Goal: Use online tool/utility: Utilize a website feature to perform a specific function

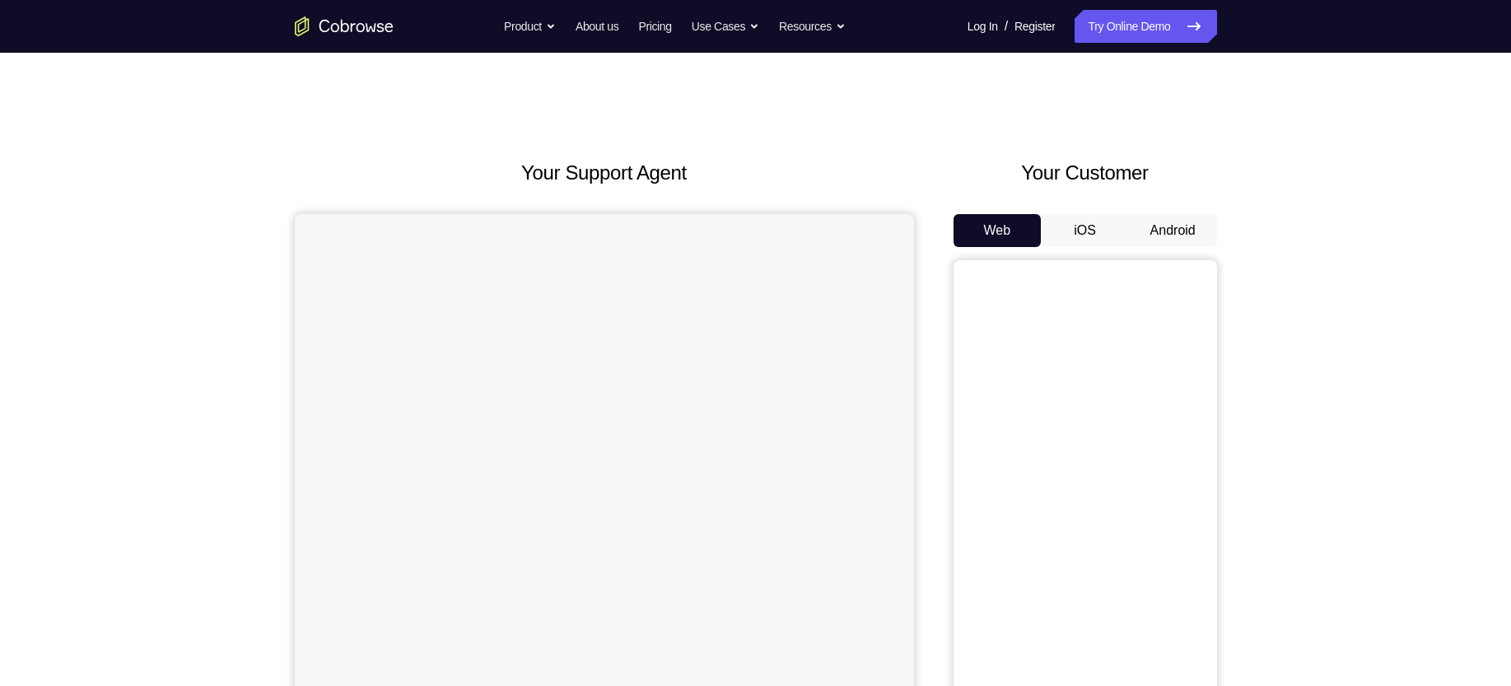
click at [1166, 234] on button "Android" at bounding box center [1173, 230] width 88 height 33
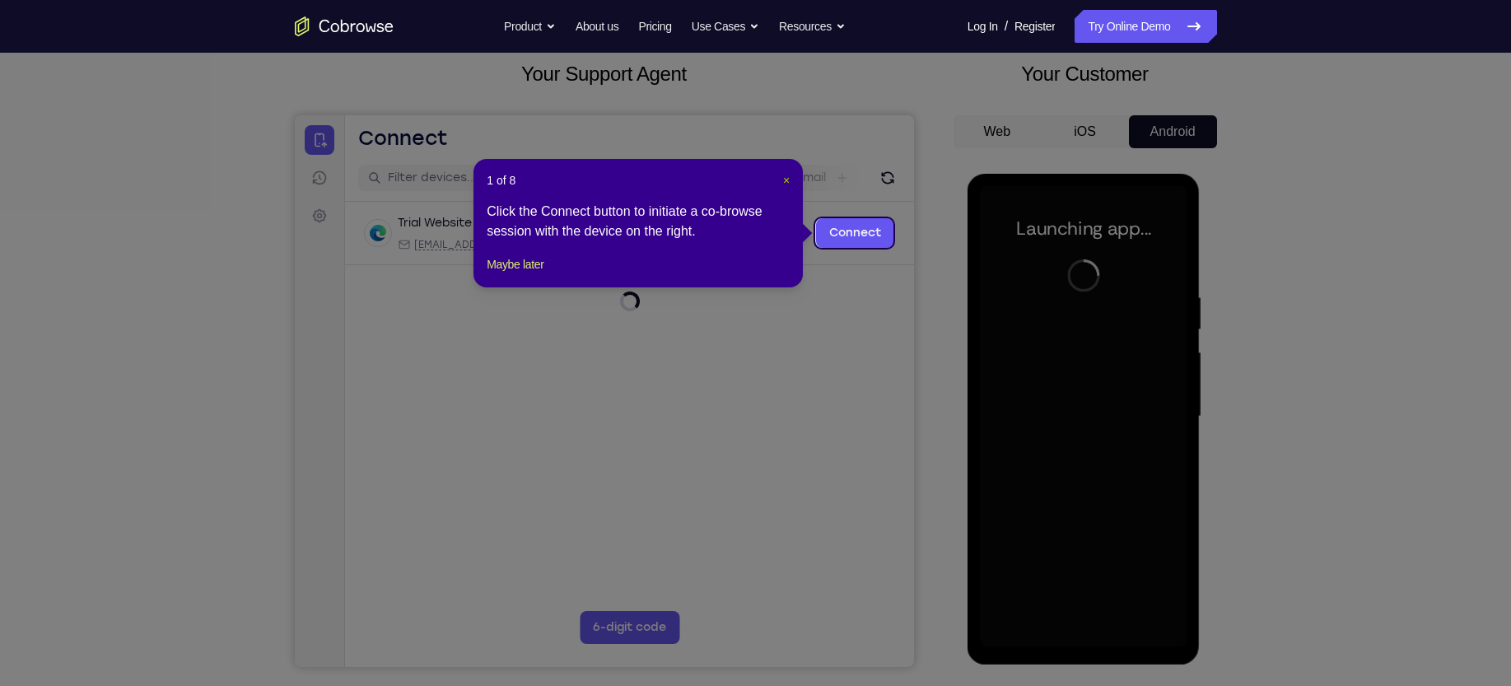
click at [785, 182] on span "×" at bounding box center [786, 180] width 7 height 13
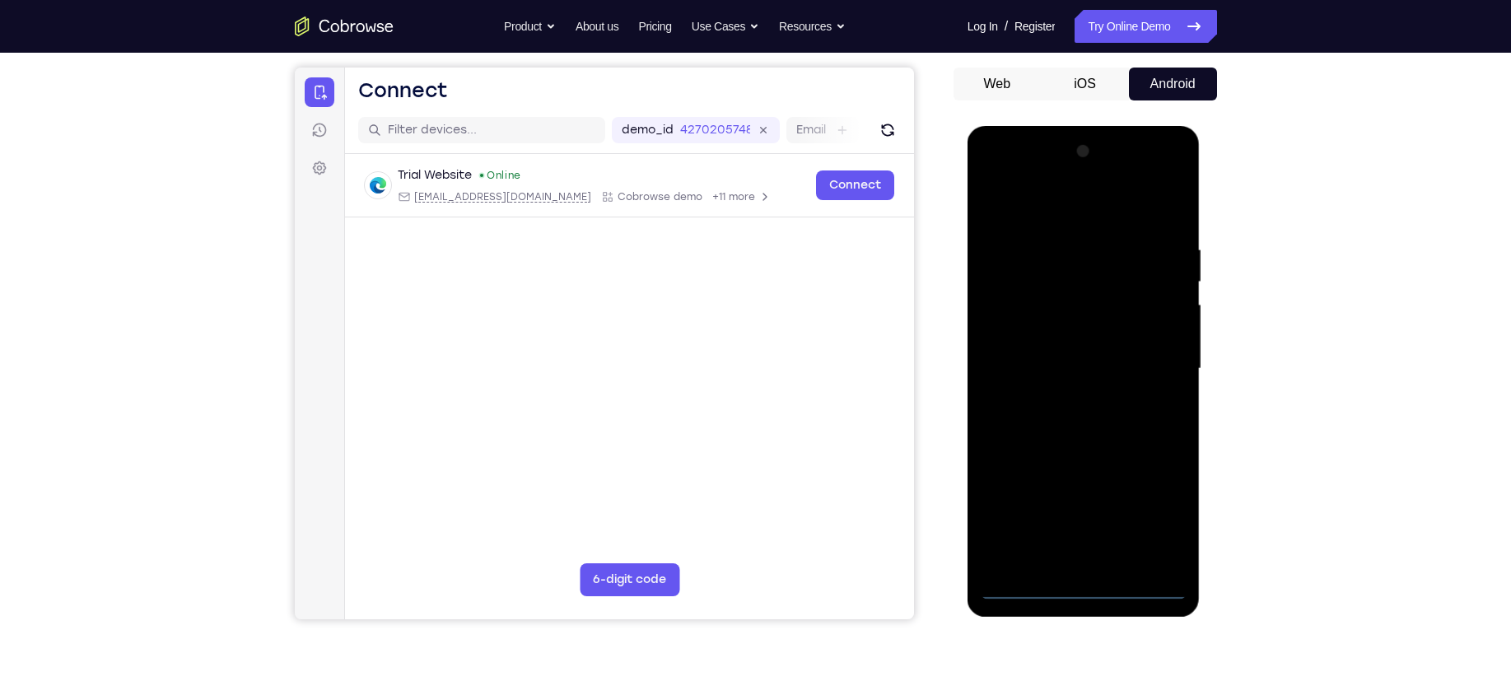
scroll to position [162, 0]
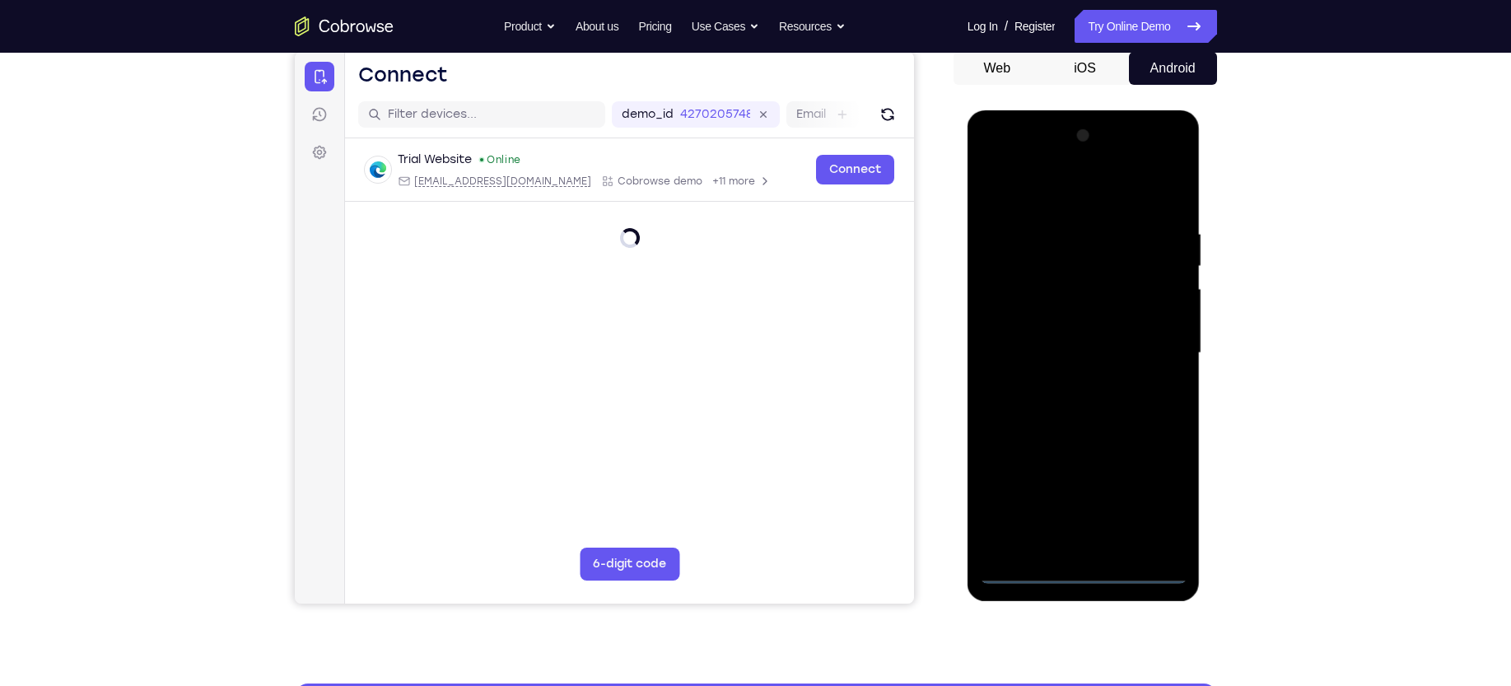
click at [1086, 575] on div at bounding box center [1083, 353] width 207 height 461
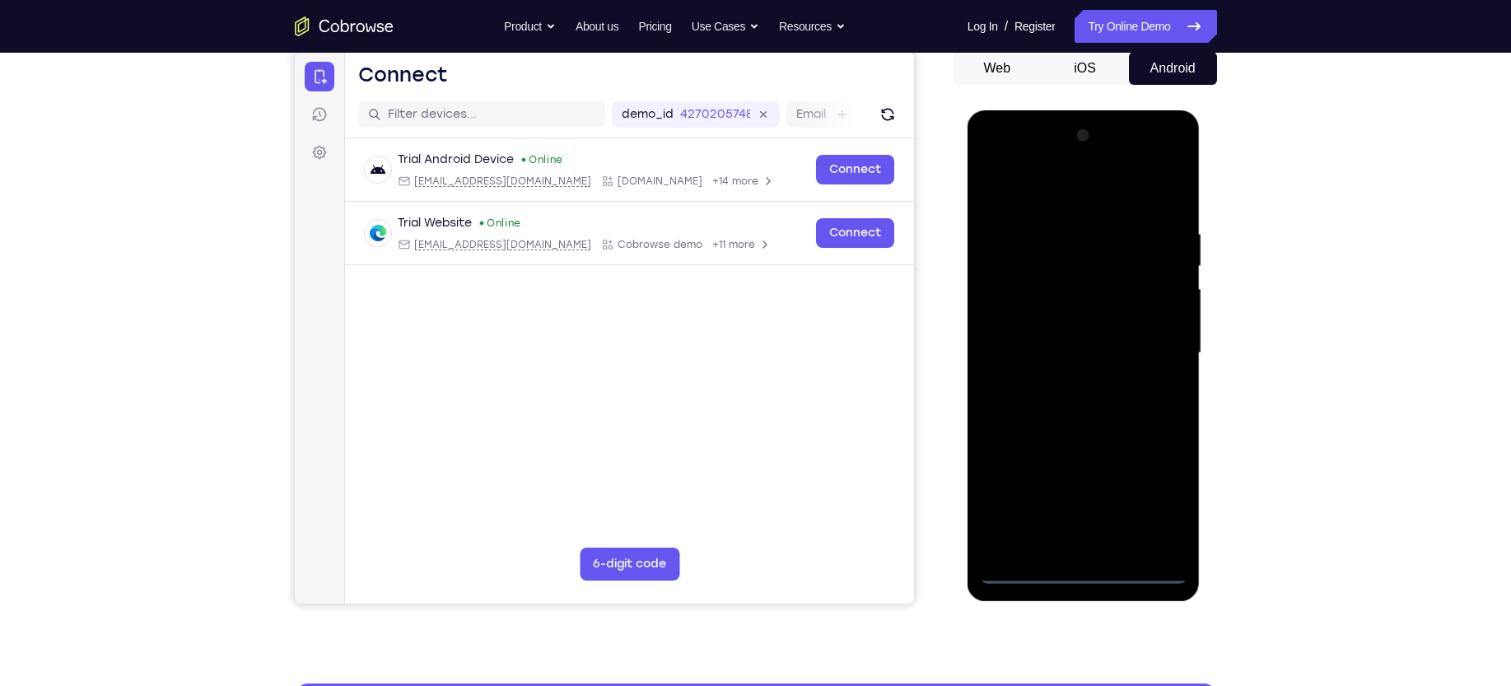
click at [1147, 493] on div at bounding box center [1083, 353] width 207 height 461
click at [1047, 199] on div at bounding box center [1083, 353] width 207 height 461
click at [1148, 345] on div at bounding box center [1083, 353] width 207 height 461
click at [1058, 385] on div at bounding box center [1083, 353] width 207 height 461
click at [1055, 331] on div at bounding box center [1083, 353] width 207 height 461
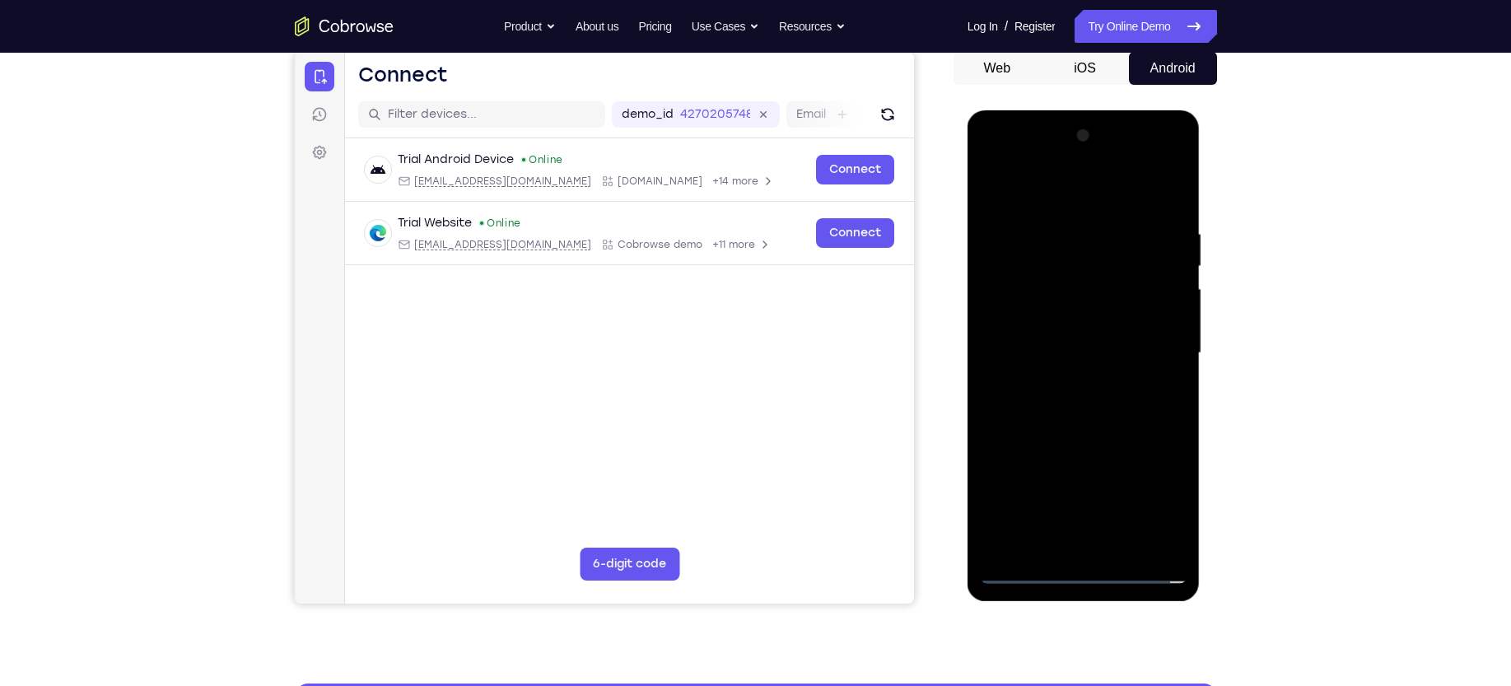
click at [1046, 316] on div at bounding box center [1083, 353] width 207 height 461
click at [1031, 345] on div at bounding box center [1083, 353] width 207 height 461
click at [1029, 407] on div at bounding box center [1083, 353] width 207 height 461
click at [1029, 406] on div at bounding box center [1083, 353] width 207 height 461
click at [1073, 433] on div at bounding box center [1083, 353] width 207 height 461
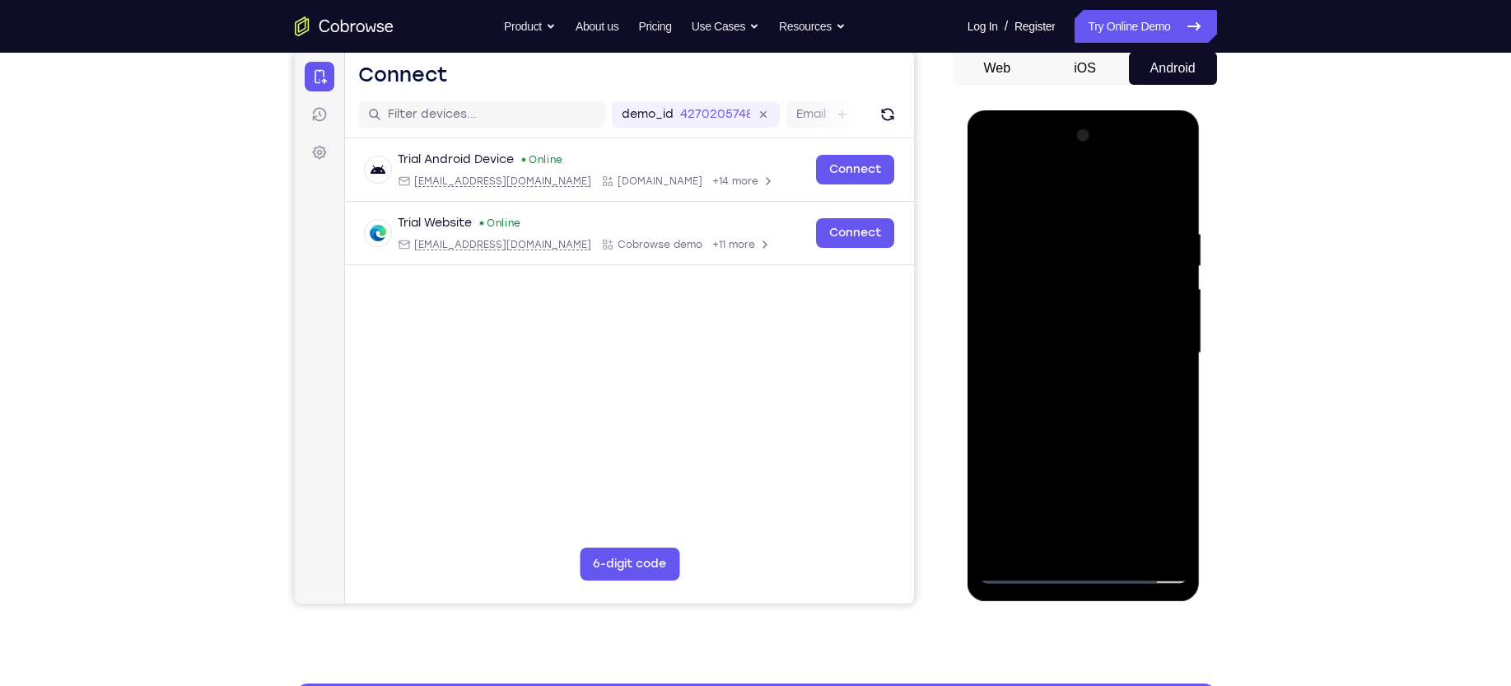
click at [1178, 391] on div at bounding box center [1083, 353] width 207 height 461
click at [992, 391] on div at bounding box center [1083, 353] width 207 height 461
click at [1176, 391] on div at bounding box center [1083, 353] width 207 height 461
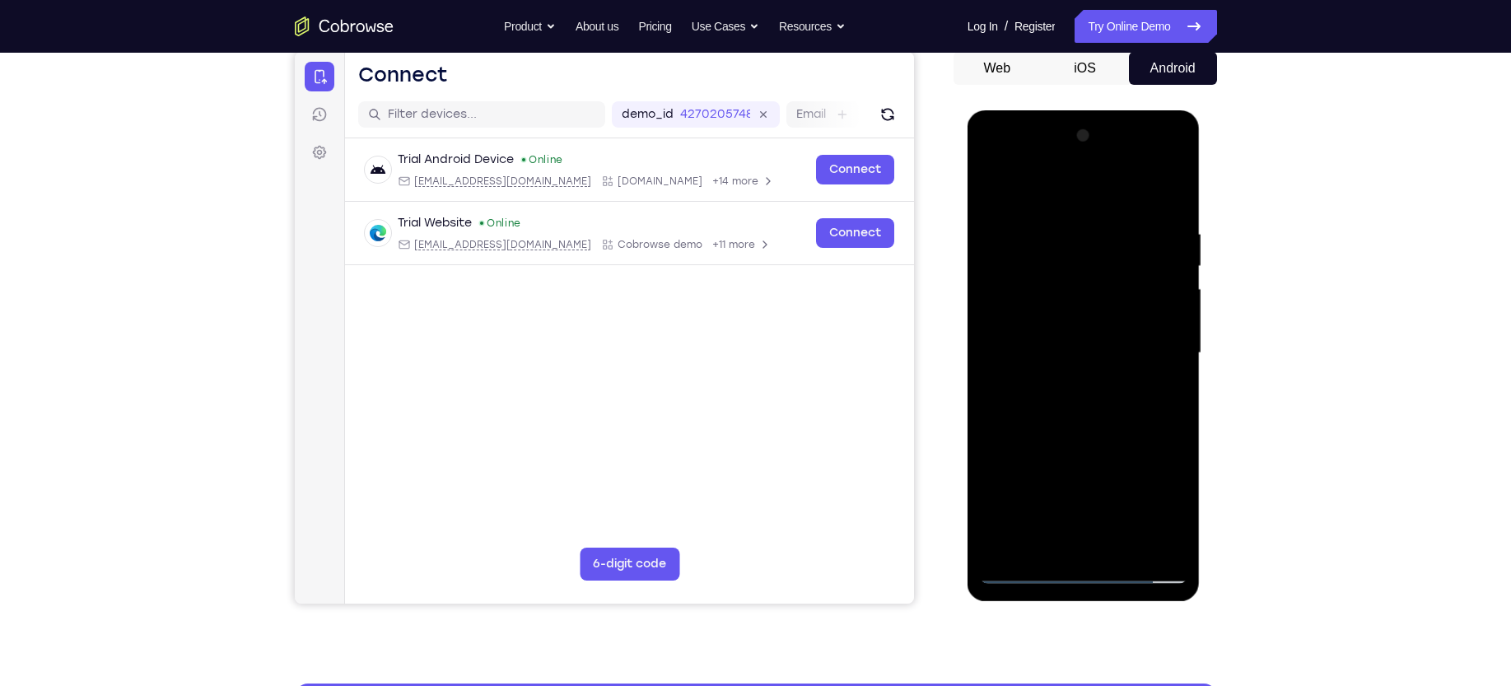
click at [1176, 391] on div at bounding box center [1083, 353] width 207 height 461
click at [1049, 417] on div at bounding box center [1083, 353] width 207 height 461
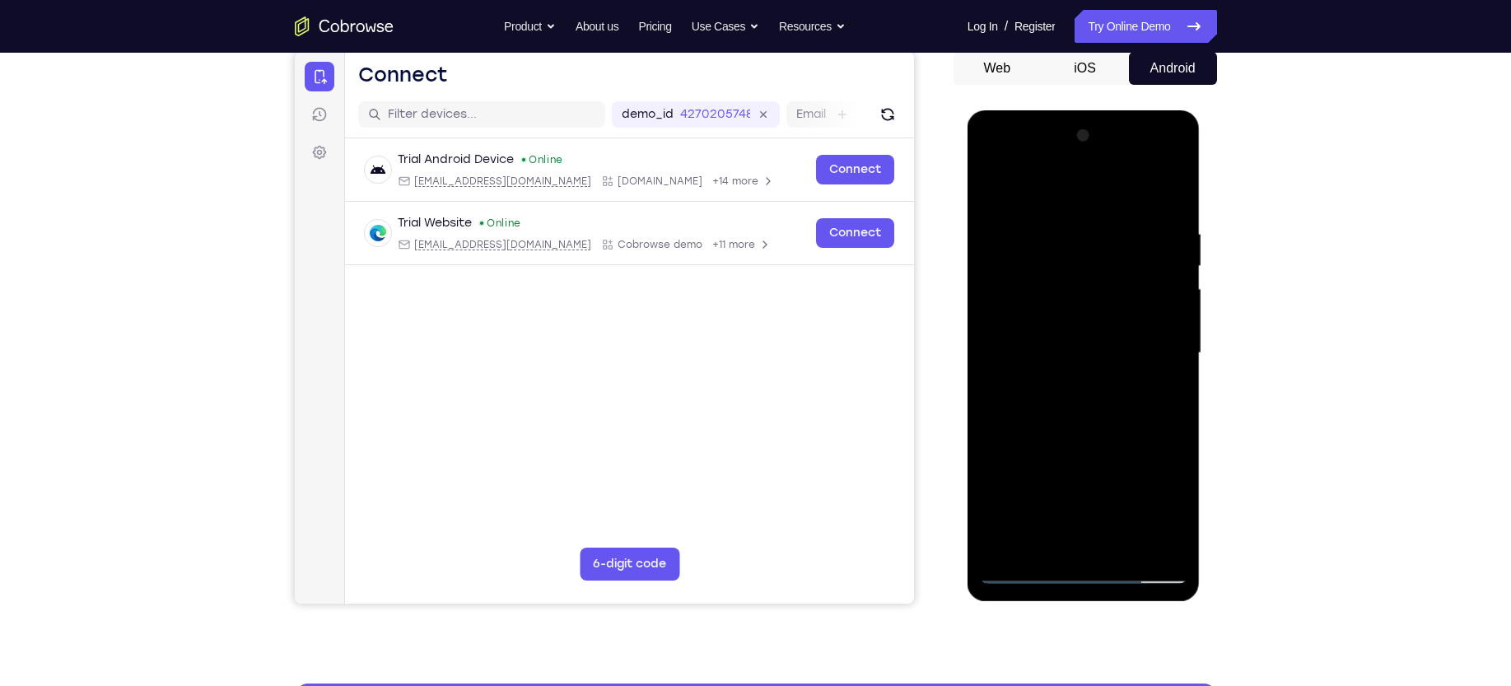
click at [1172, 352] on div at bounding box center [1083, 353] width 207 height 461
click at [1174, 110] on div at bounding box center [1083, 110] width 233 height 0
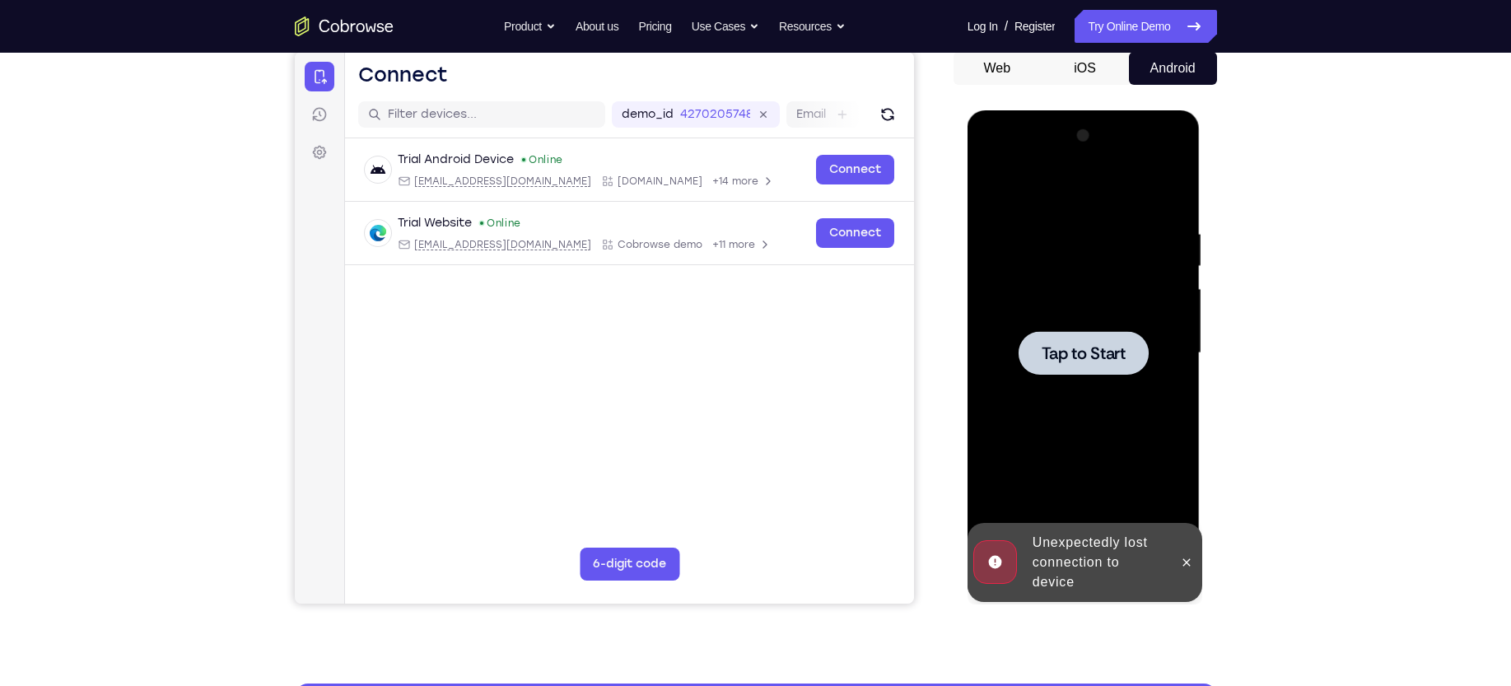
click at [1083, 352] on span "Tap to Start" at bounding box center [1083, 353] width 84 height 16
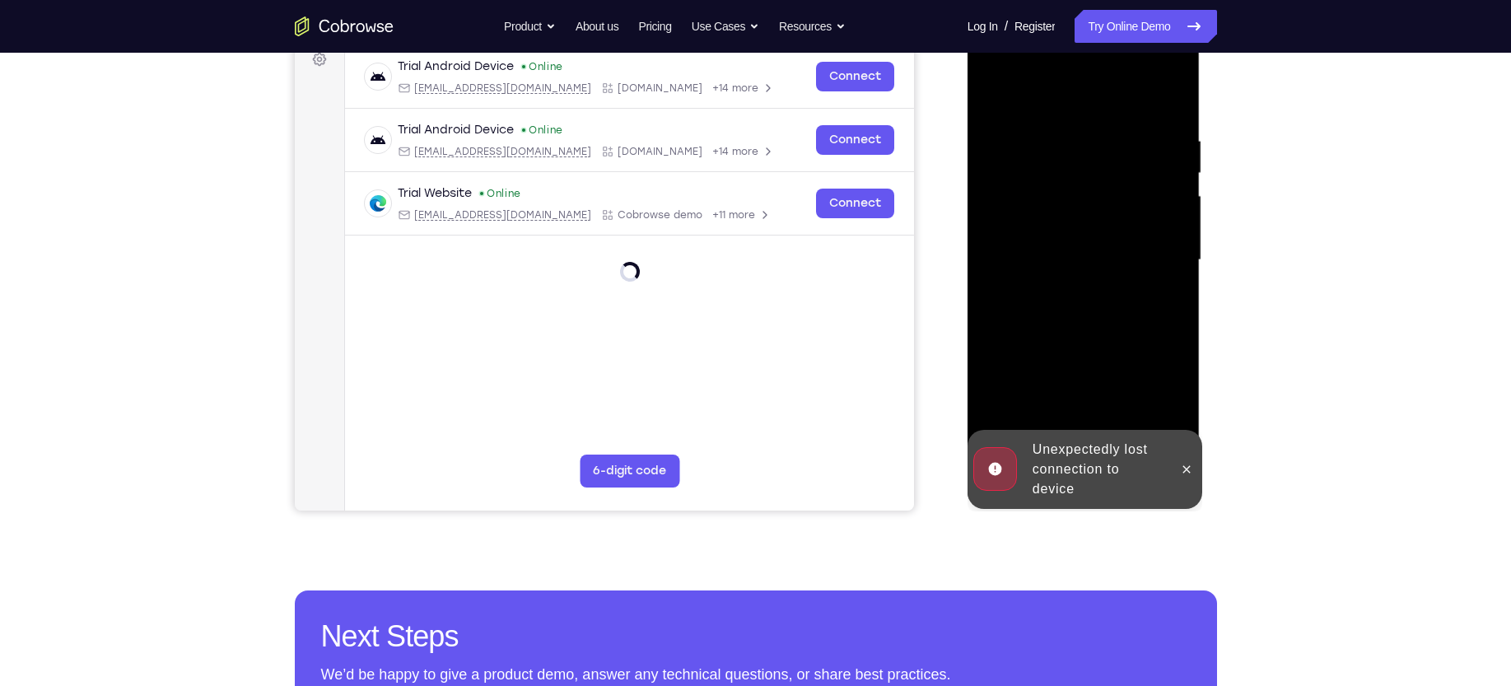
scroll to position [256, 0]
click at [1180, 474] on icon at bounding box center [1186, 468] width 13 height 13
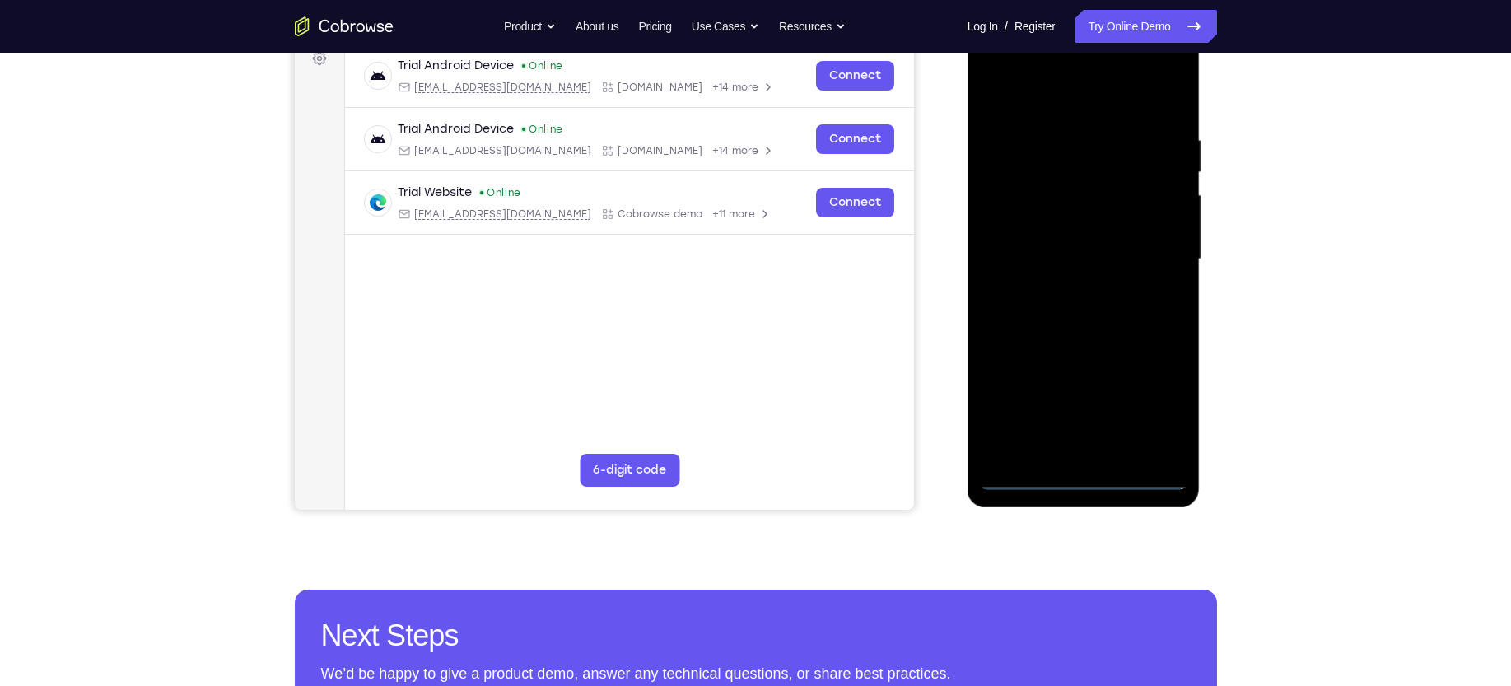
click at [1084, 481] on div at bounding box center [1083, 259] width 207 height 461
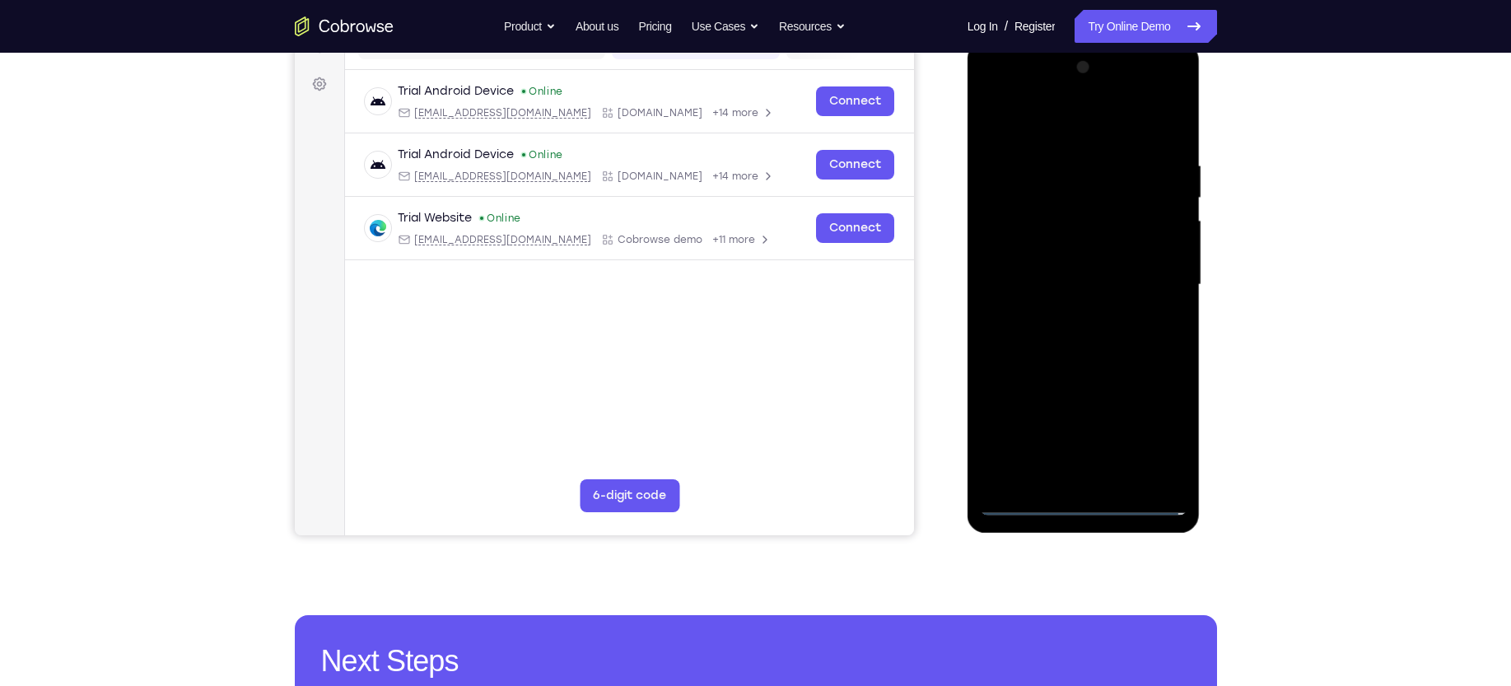
scroll to position [222, 0]
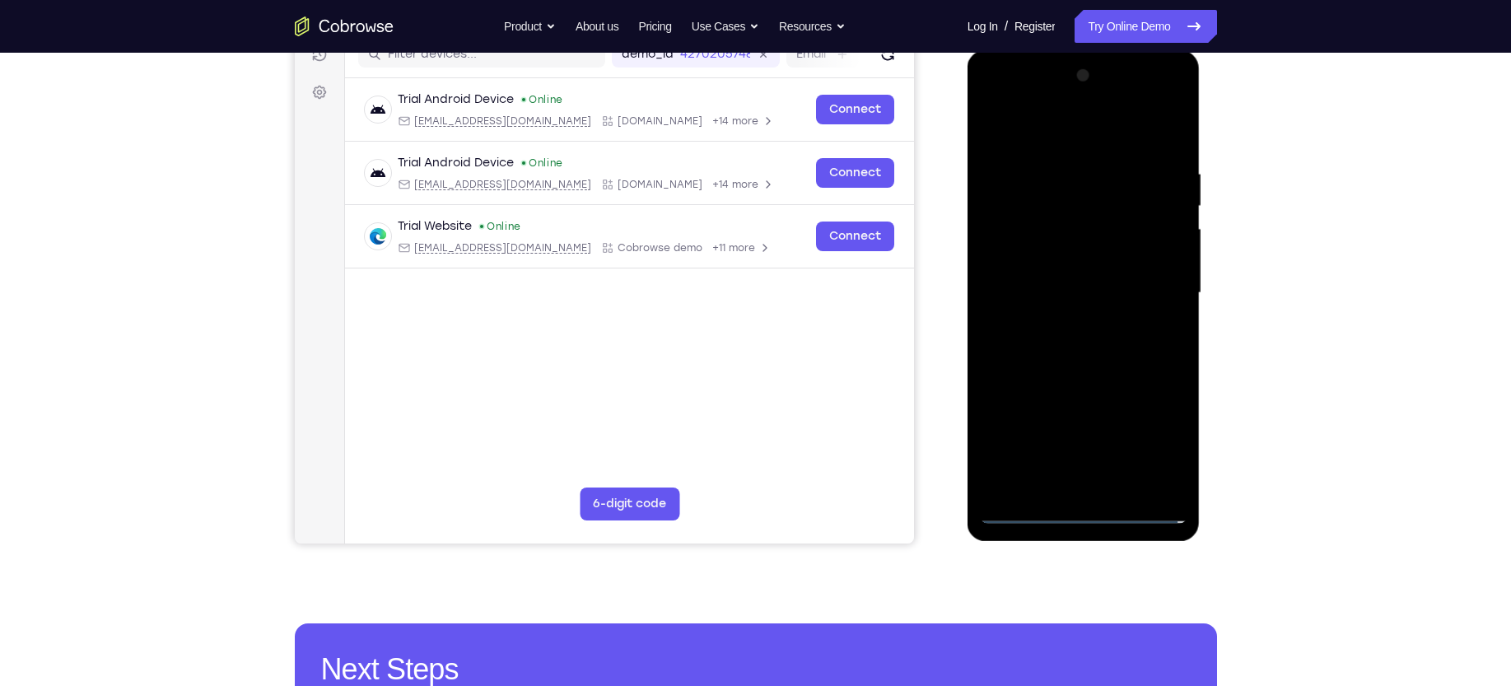
click at [1166, 435] on div at bounding box center [1083, 293] width 207 height 461
click at [1050, 131] on div at bounding box center [1083, 293] width 207 height 461
click at [1154, 280] on div at bounding box center [1083, 293] width 207 height 461
click at [1062, 325] on div at bounding box center [1083, 293] width 207 height 461
click at [1077, 277] on div at bounding box center [1083, 293] width 207 height 461
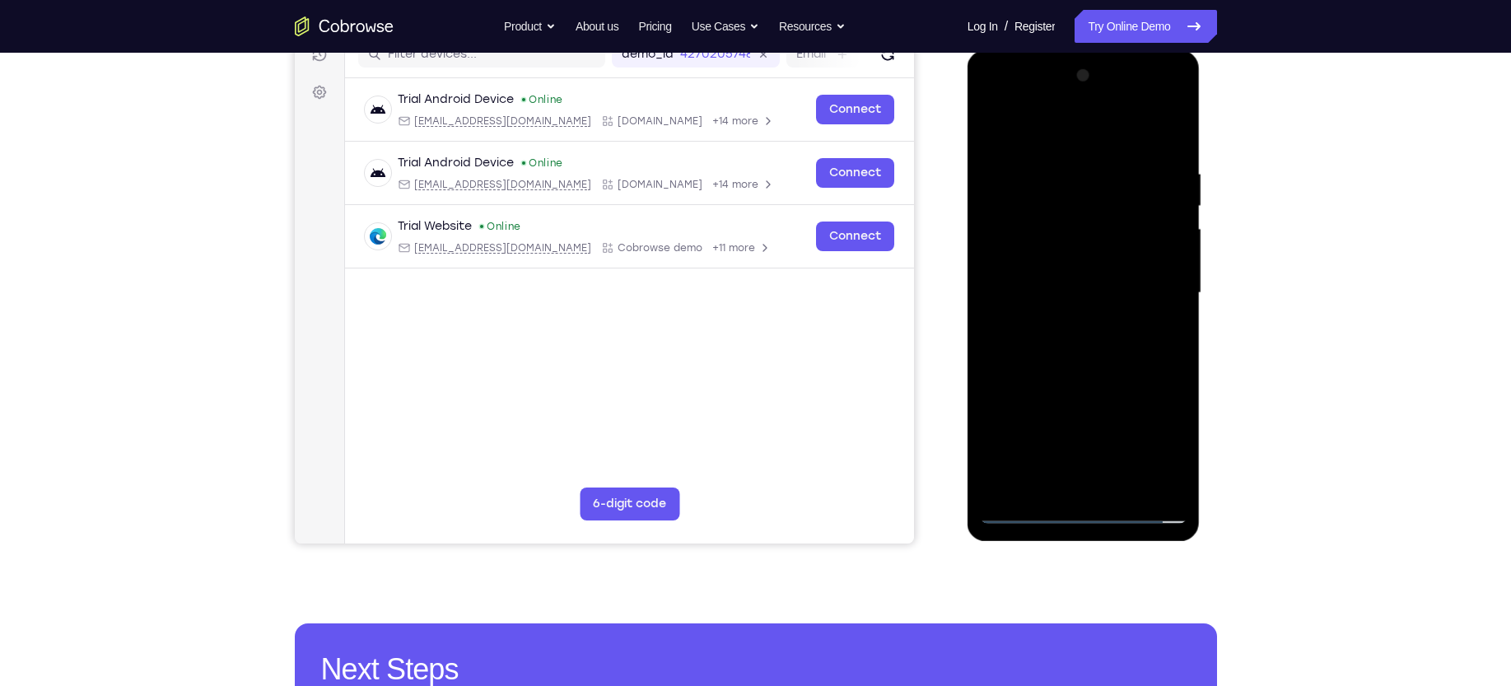
click at [1033, 265] on div at bounding box center [1083, 293] width 207 height 461
click at [1025, 285] on div at bounding box center [1083, 293] width 207 height 461
click at [1110, 365] on div at bounding box center [1083, 293] width 207 height 461
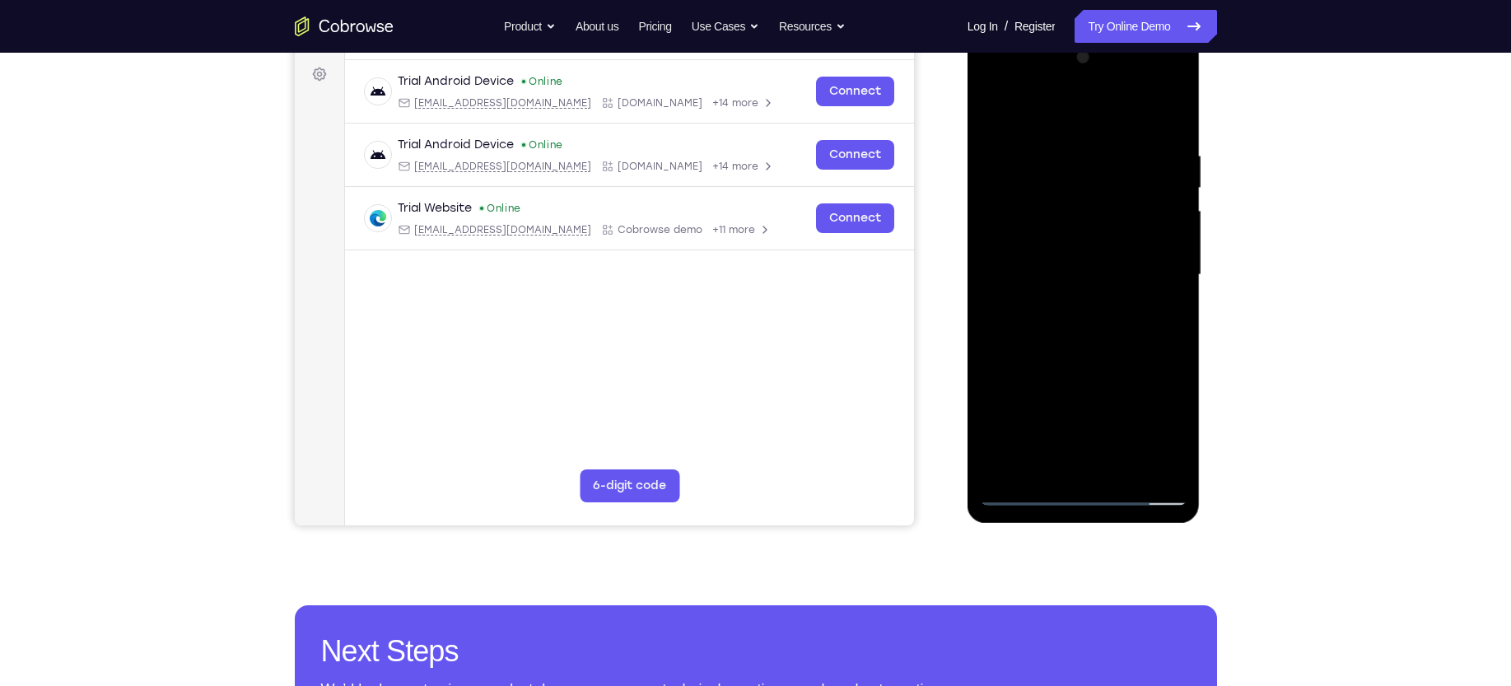
scroll to position [263, 0]
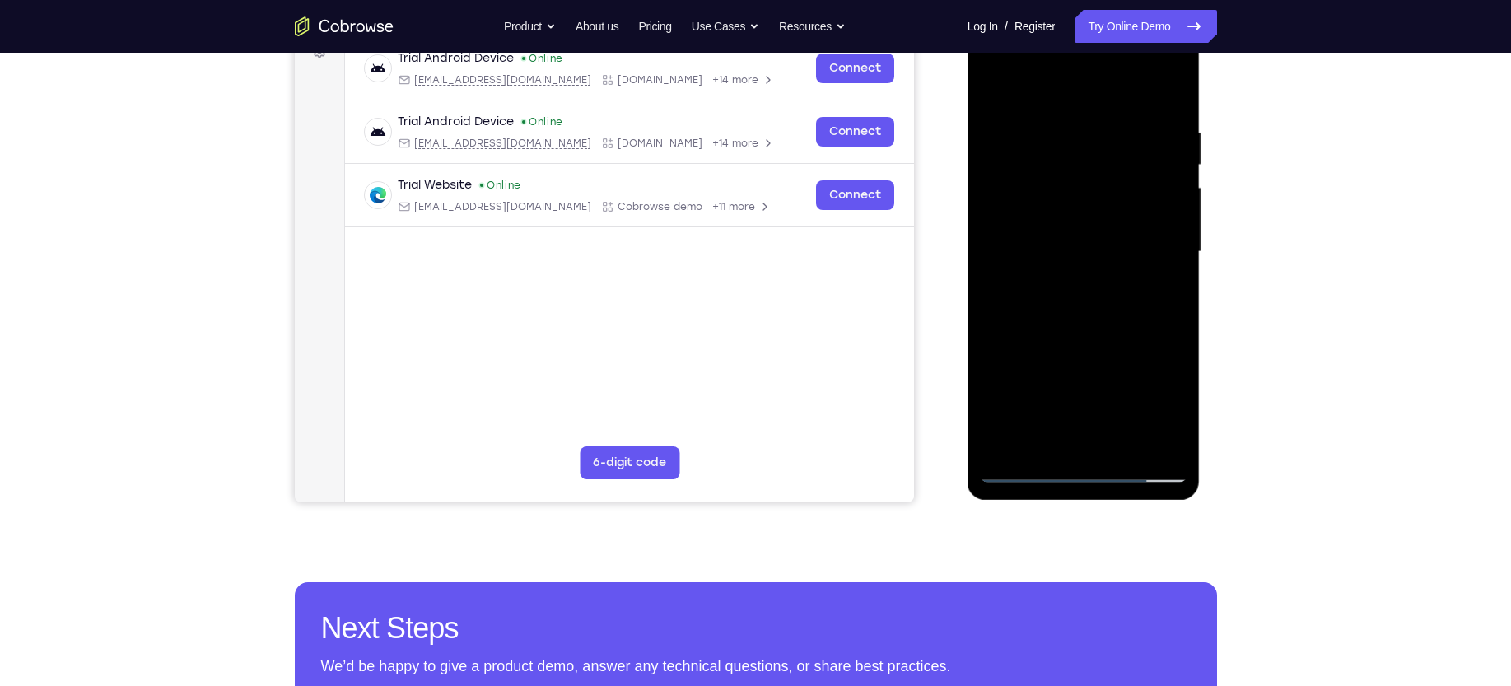
click at [1178, 318] on div at bounding box center [1083, 251] width 207 height 461
click at [1167, 314] on div at bounding box center [1083, 251] width 207 height 461
click at [1169, 314] on div at bounding box center [1083, 251] width 207 height 461
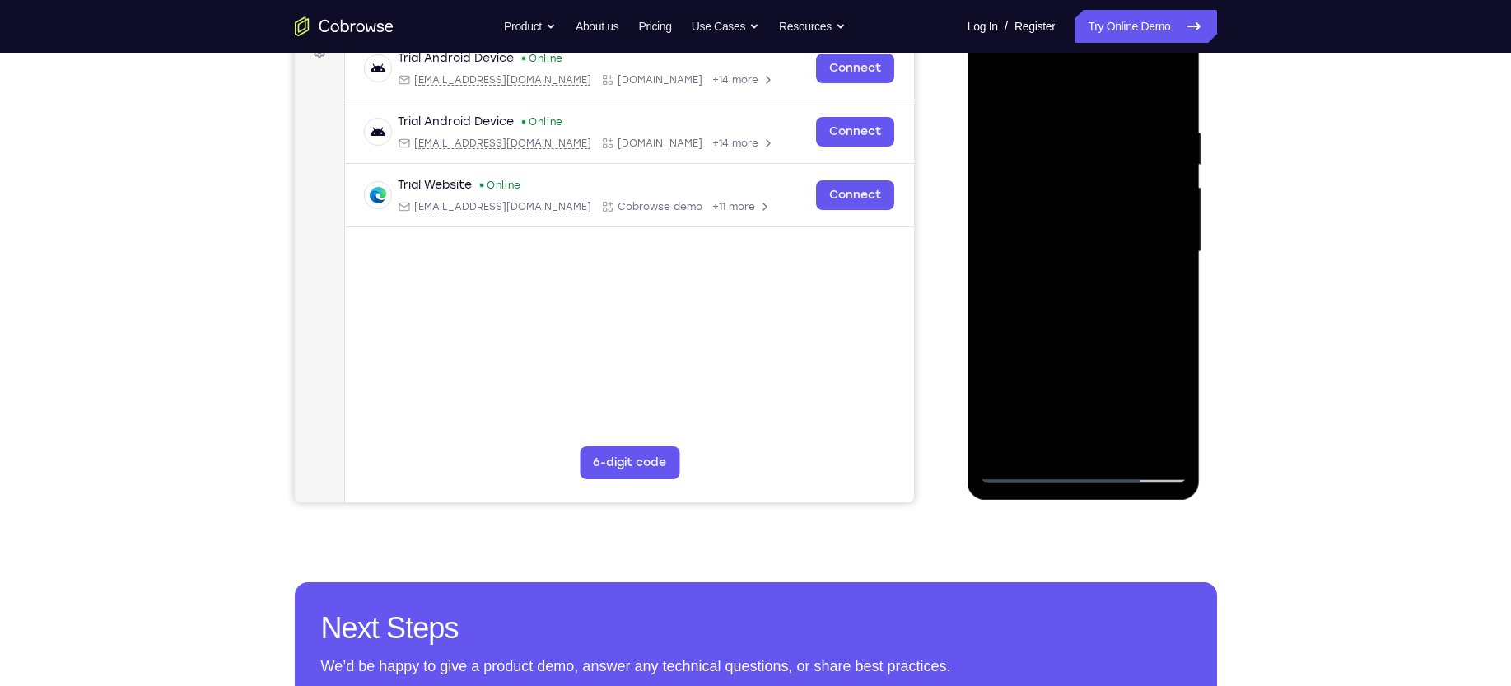
click at [1169, 314] on div at bounding box center [1083, 251] width 207 height 461
click at [1175, 317] on div at bounding box center [1083, 251] width 207 height 461
click at [1165, 325] on div at bounding box center [1083, 251] width 207 height 461
click at [1174, 319] on div at bounding box center [1083, 251] width 207 height 461
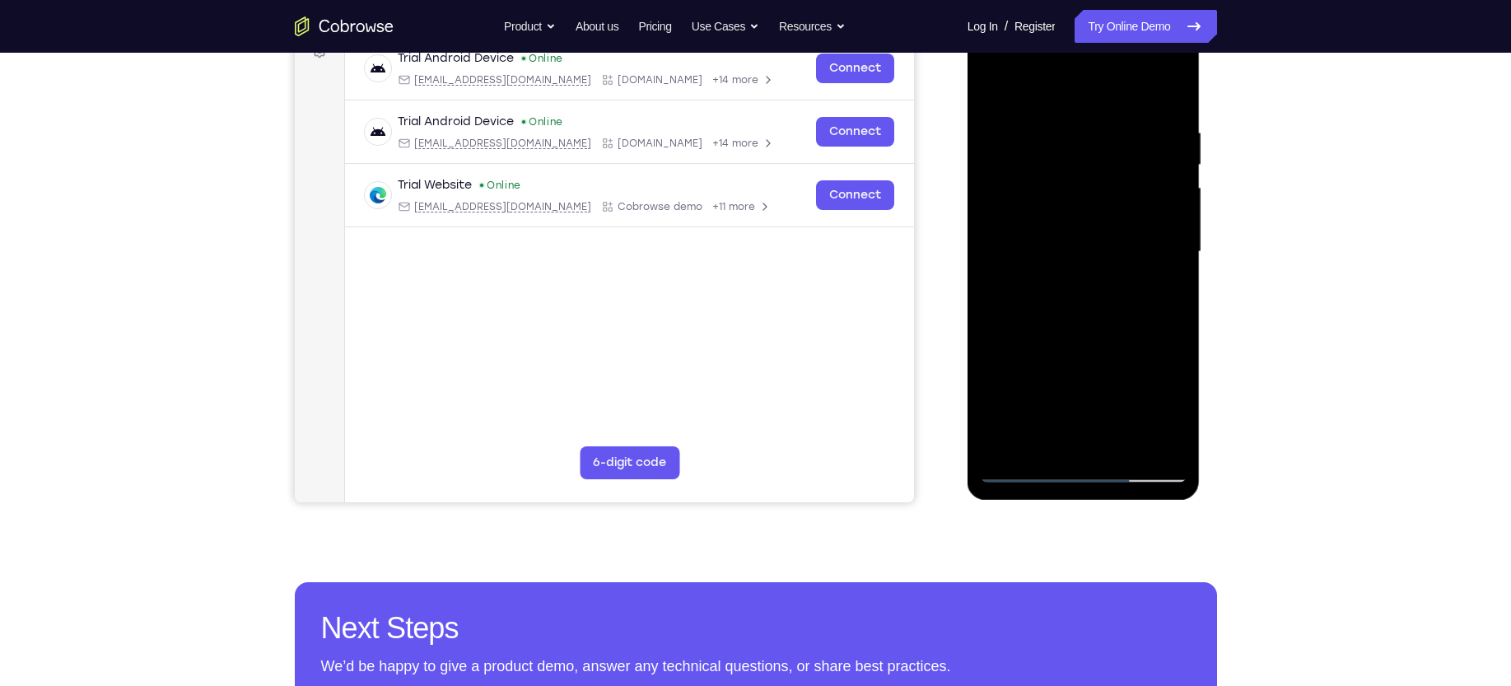
click at [1174, 319] on div at bounding box center [1083, 251] width 207 height 461
click at [1123, 444] on div at bounding box center [1083, 251] width 207 height 461
click at [1091, 331] on div at bounding box center [1083, 251] width 207 height 461
click at [1074, 265] on div at bounding box center [1083, 251] width 207 height 461
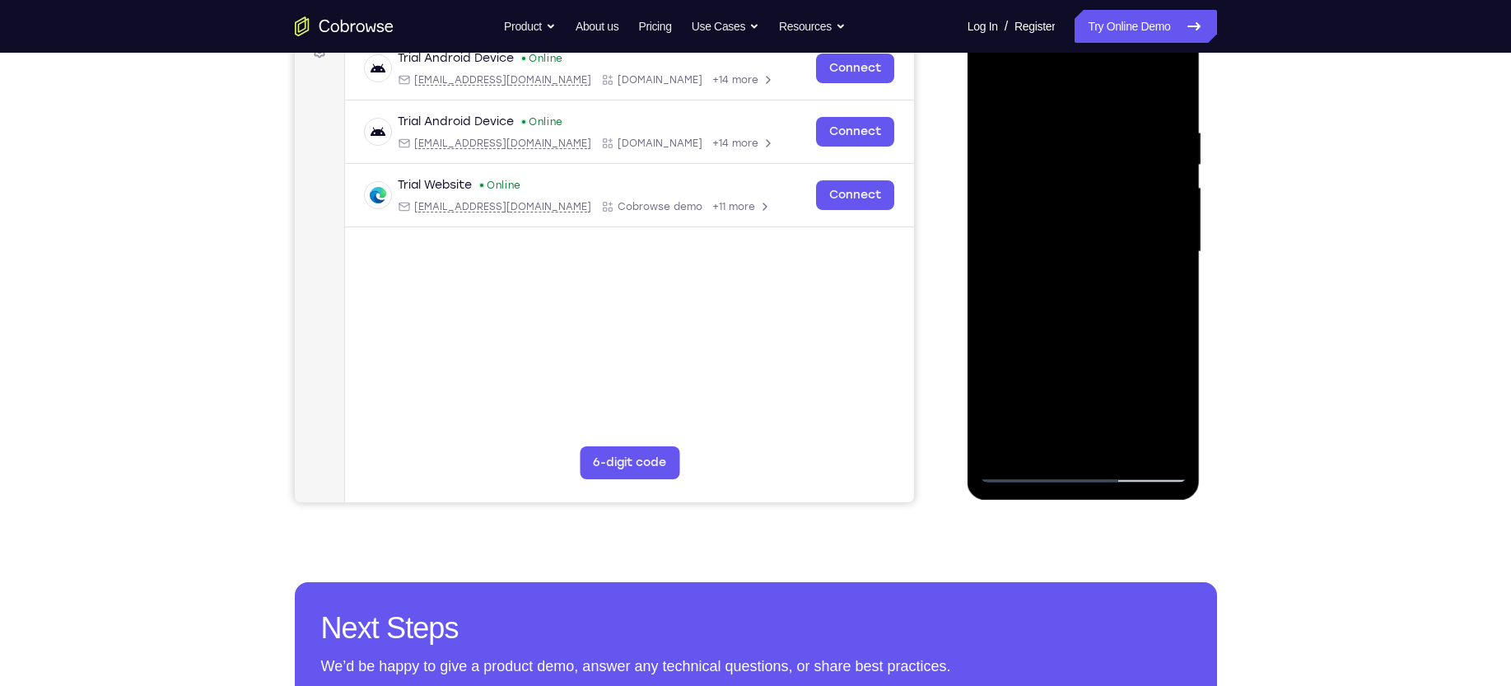
click at [1041, 435] on div at bounding box center [1083, 251] width 207 height 461
click at [1157, 293] on div at bounding box center [1083, 251] width 207 height 461
click at [1172, 404] on div at bounding box center [1083, 251] width 207 height 461
click at [1090, 291] on div at bounding box center [1083, 251] width 207 height 461
click at [1162, 291] on div at bounding box center [1083, 251] width 207 height 461
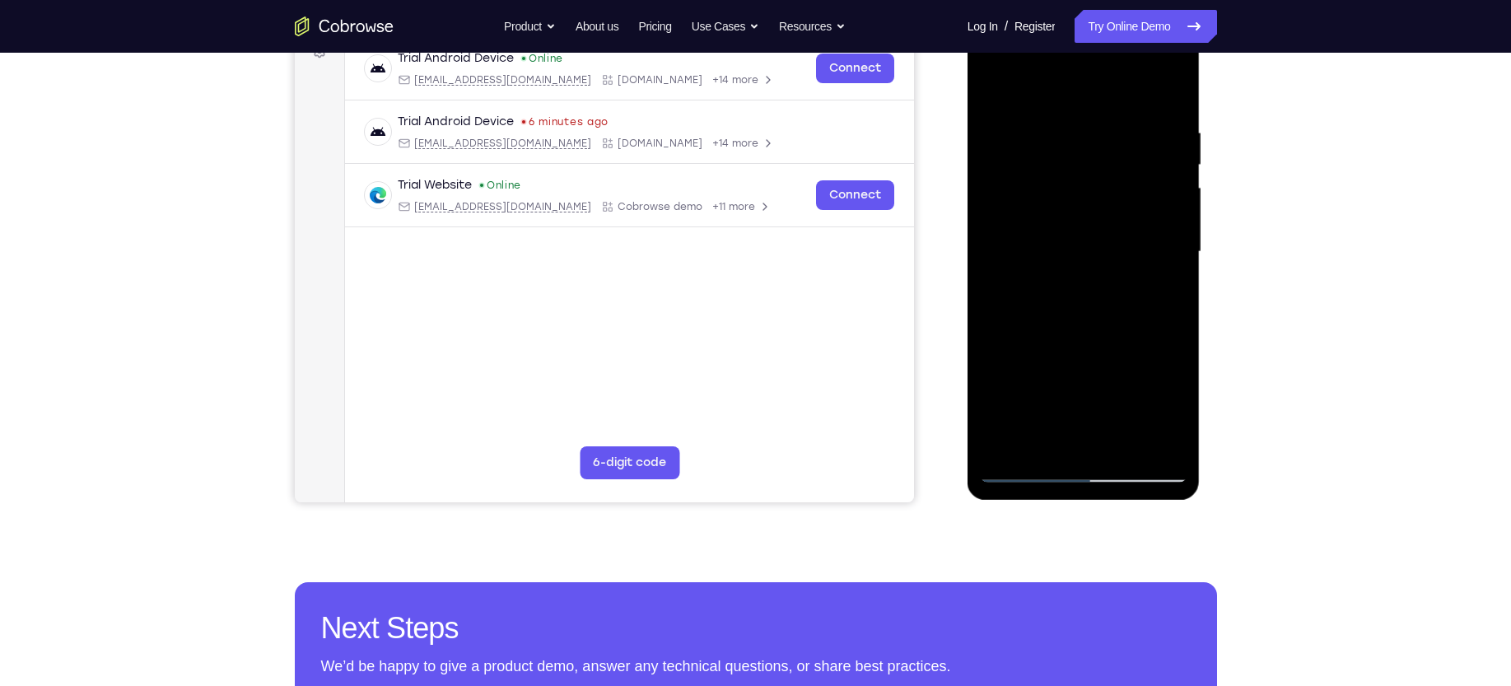
click at [1162, 291] on div at bounding box center [1083, 251] width 207 height 461
click at [1012, 292] on div at bounding box center [1083, 251] width 207 height 461
click at [1012, 291] on div at bounding box center [1083, 251] width 207 height 461
click at [1163, 293] on div at bounding box center [1083, 251] width 207 height 461
click at [994, 88] on div at bounding box center [1083, 251] width 207 height 461
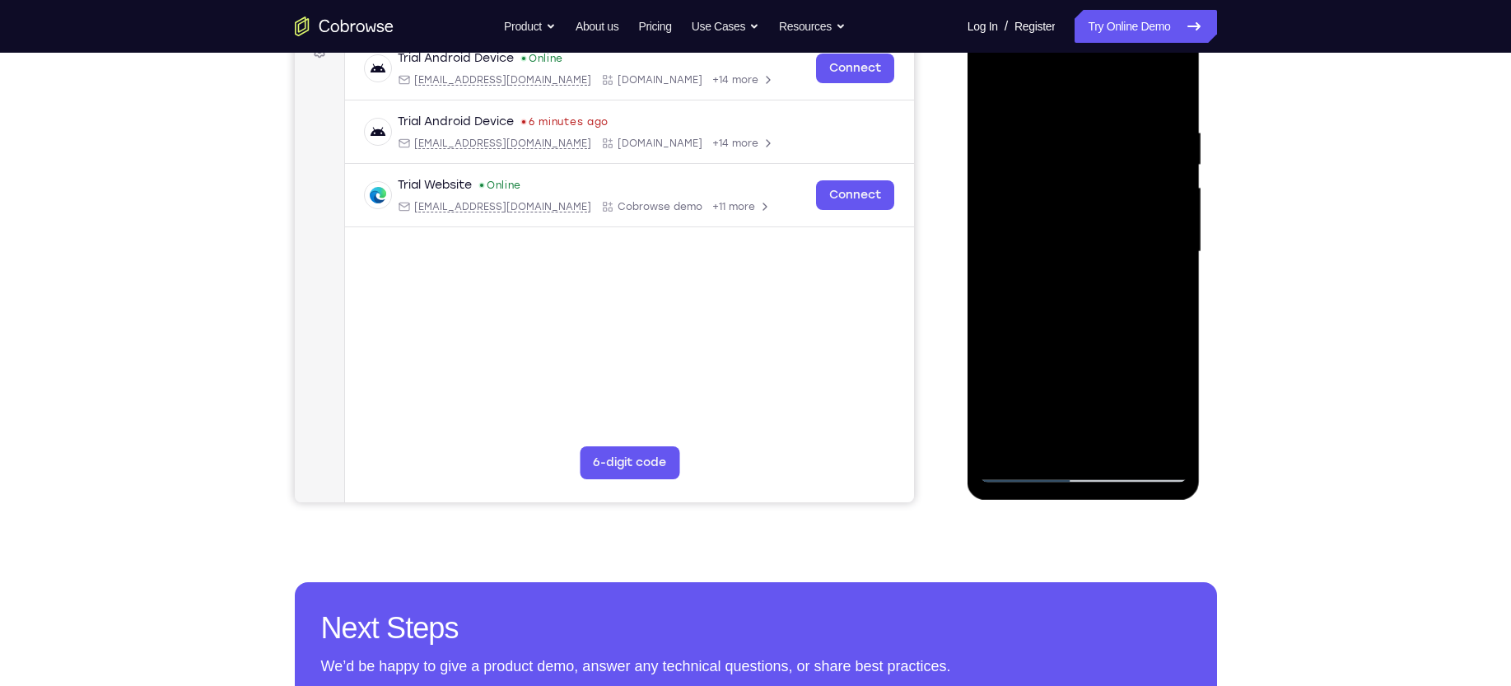
click at [1044, 272] on div at bounding box center [1083, 251] width 207 height 461
click at [1167, 295] on div at bounding box center [1083, 251] width 207 height 461
click at [998, 85] on div at bounding box center [1083, 251] width 207 height 461
click at [1046, 262] on div at bounding box center [1083, 251] width 207 height 461
click at [994, 86] on div at bounding box center [1083, 251] width 207 height 461
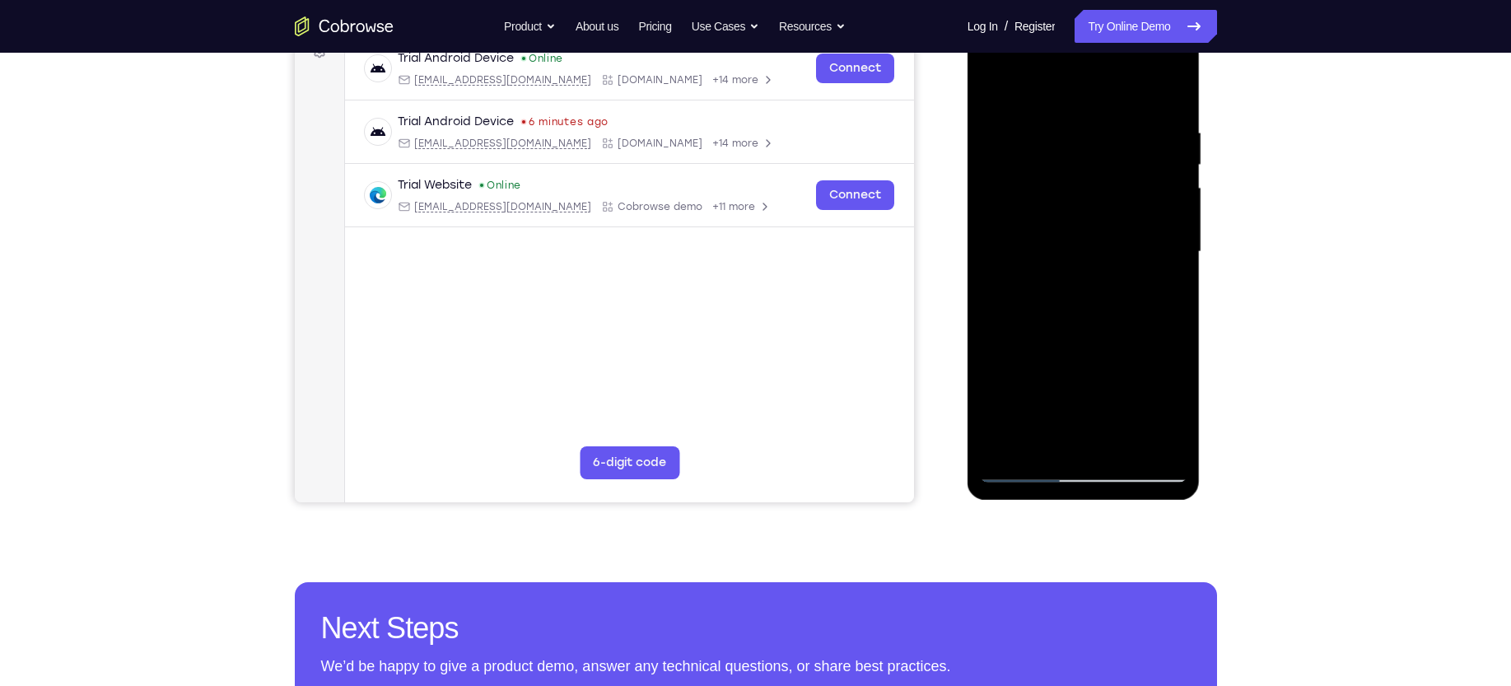
click at [994, 87] on div at bounding box center [1083, 251] width 207 height 461
click at [1055, 126] on div at bounding box center [1083, 251] width 207 height 461
click at [1158, 332] on div at bounding box center [1083, 251] width 207 height 461
click at [1147, 438] on div at bounding box center [1083, 251] width 207 height 461
click at [1159, 299] on div at bounding box center [1083, 251] width 207 height 461
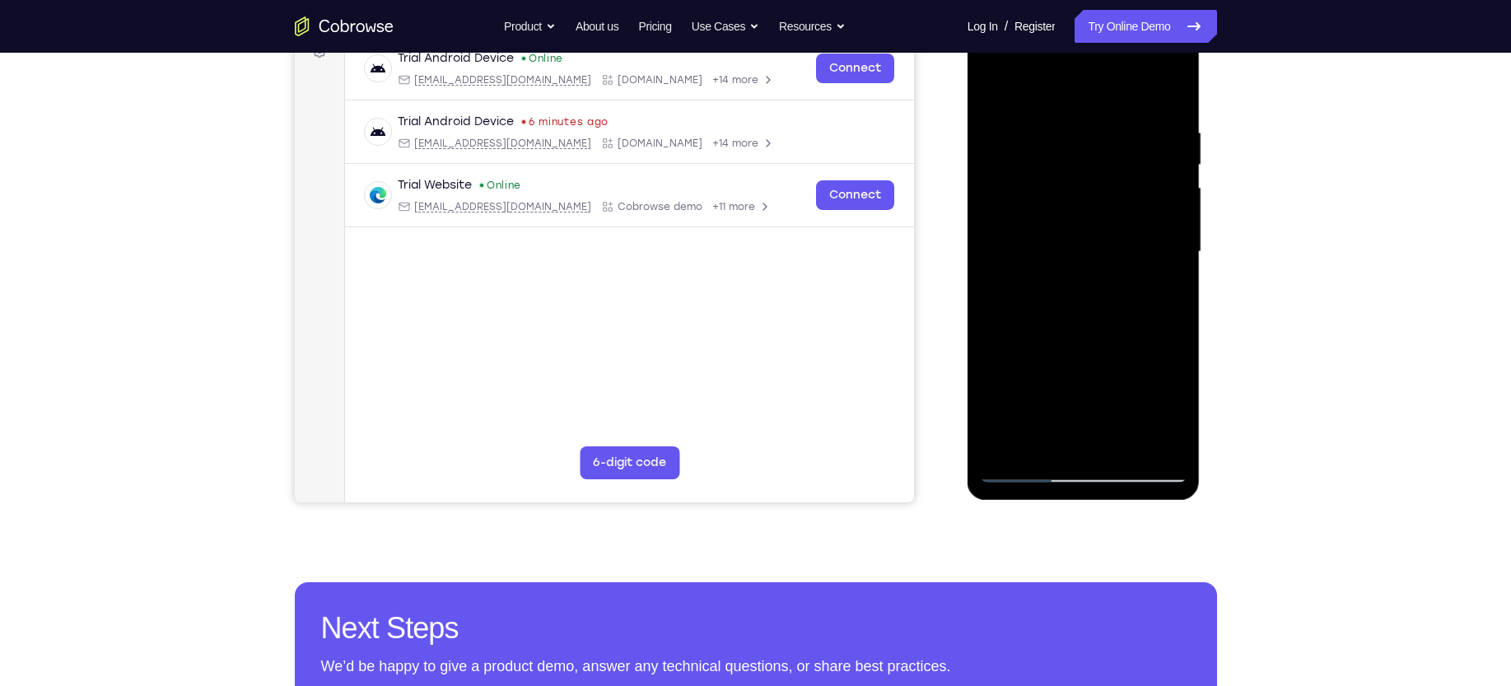
click at [1146, 441] on div at bounding box center [1083, 251] width 207 height 461
click at [1166, 96] on div at bounding box center [1083, 251] width 207 height 461
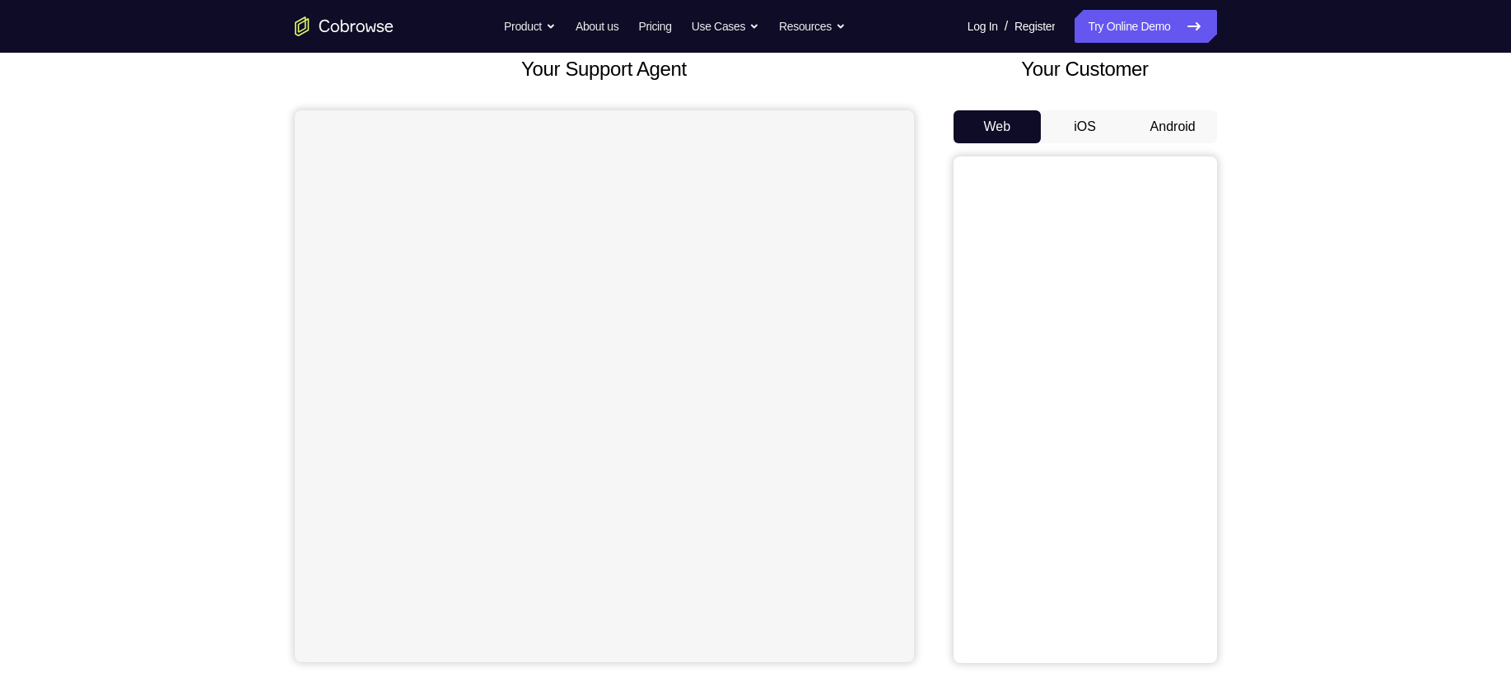
scroll to position [104, 0]
click at [1175, 119] on button "Android" at bounding box center [1173, 126] width 88 height 33
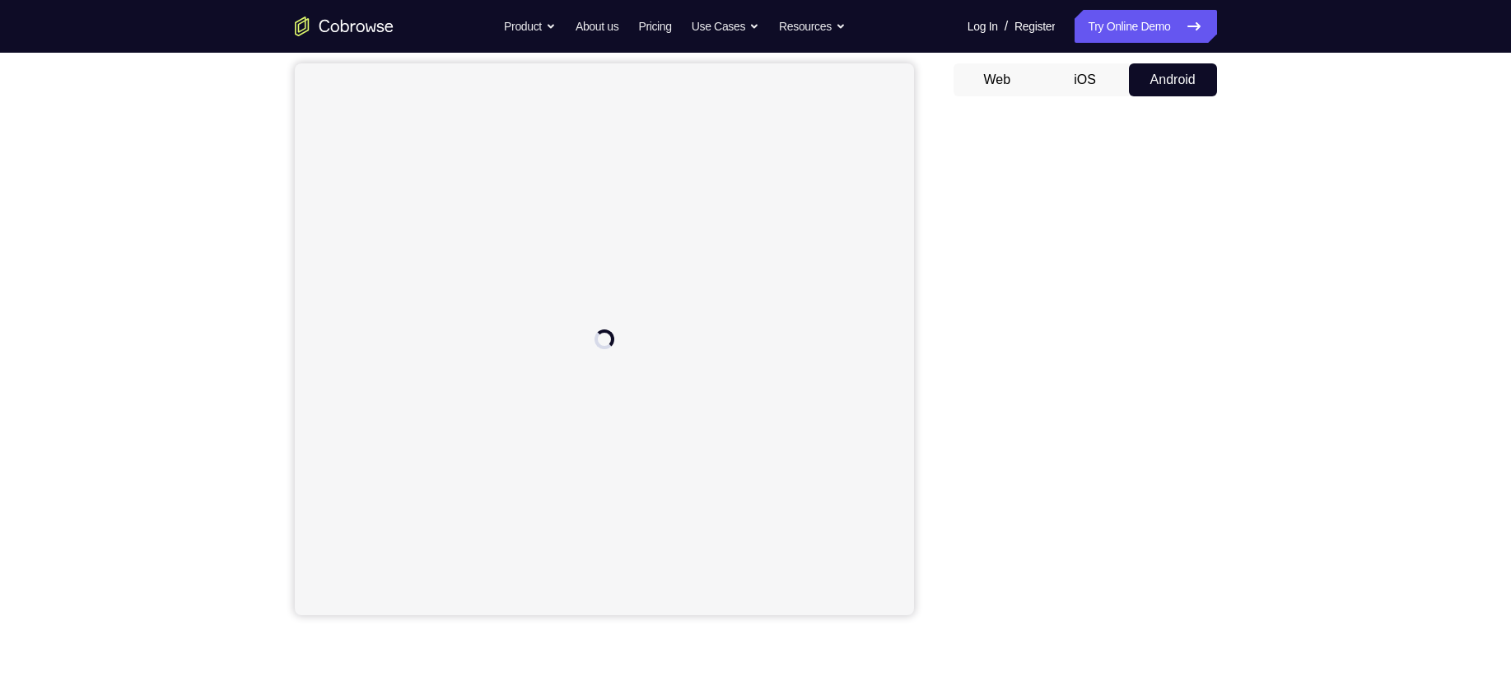
scroll to position [161, 0]
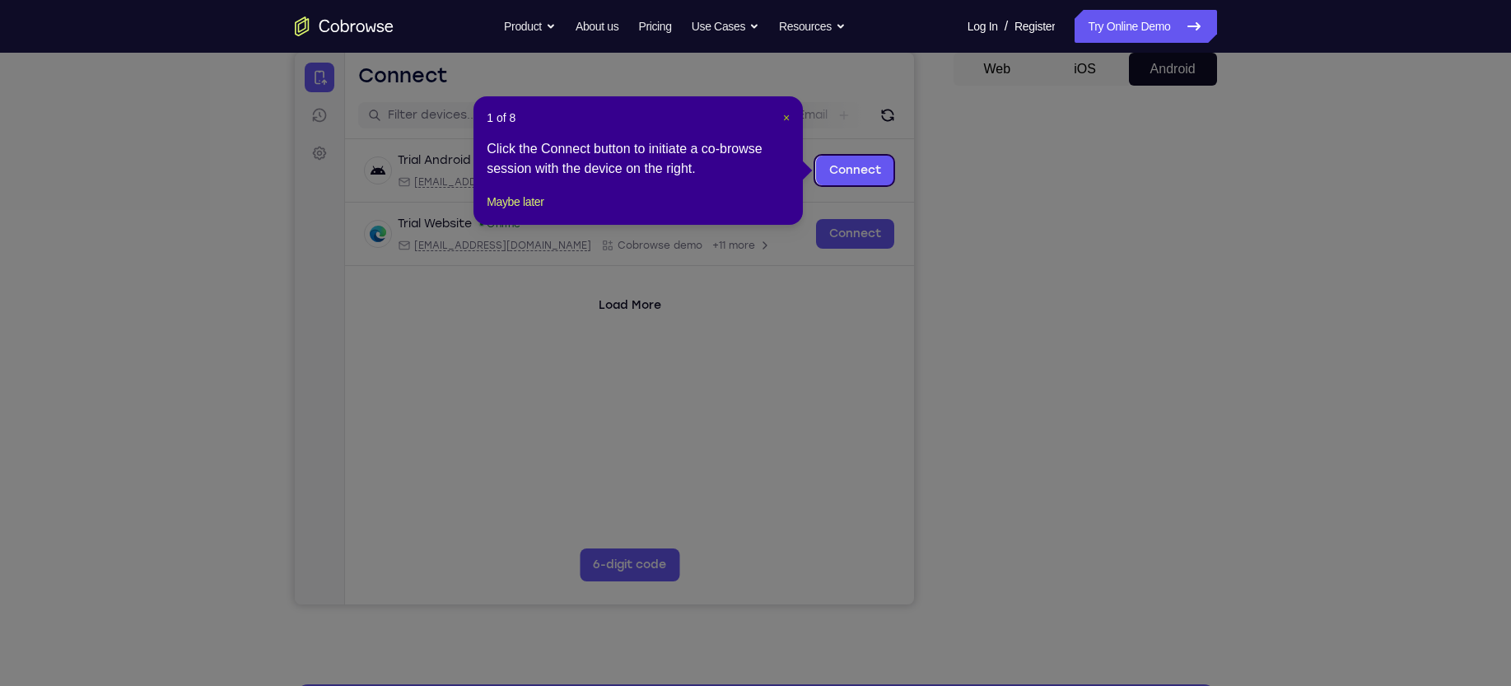
click at [788, 114] on span "×" at bounding box center [786, 117] width 7 height 13
